Goal: Task Accomplishment & Management: Use online tool/utility

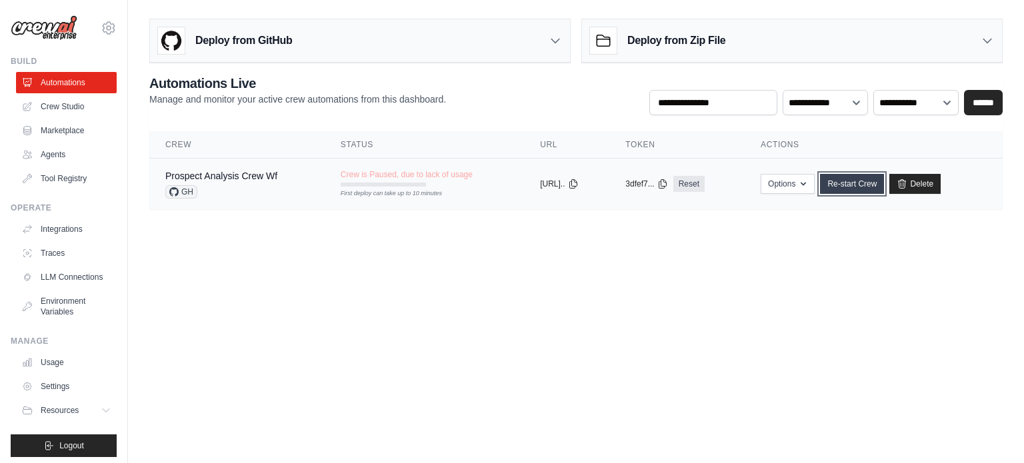
click at [842, 187] on link "Re-start Crew" at bounding box center [852, 184] width 64 height 20
